Goal: Transaction & Acquisition: Purchase product/service

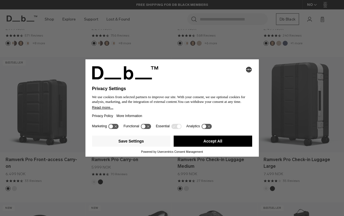
click at [209, 144] on button "Accept All" at bounding box center [213, 141] width 79 height 11
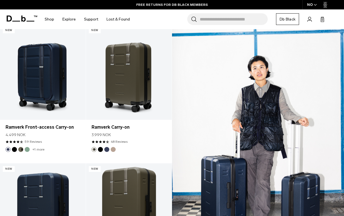
scroll to position [533, 0]
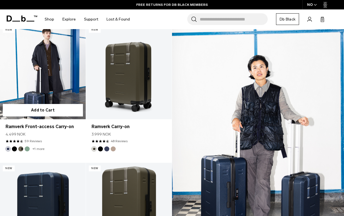
click at [9, 81] on link "Ramverk Front-access Carry-on" at bounding box center [43, 71] width 86 height 95
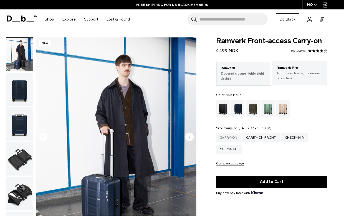
click at [225, 134] on div "Carry-on" at bounding box center [228, 137] width 25 height 9
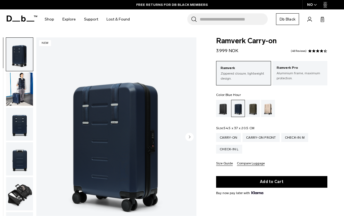
click at [190, 142] on button "Next slide" at bounding box center [189, 137] width 8 height 9
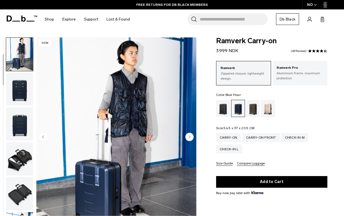
click at [190, 142] on button "Next slide" at bounding box center [189, 137] width 8 height 9
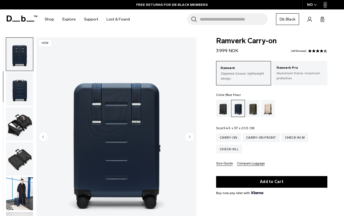
click at [190, 142] on button "Next slide" at bounding box center [189, 137] width 8 height 9
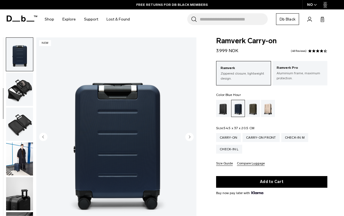
click at [190, 142] on button "Next slide" at bounding box center [189, 137] width 8 height 9
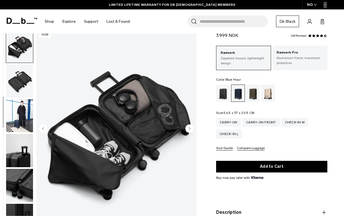
scroll to position [15, 0]
